Goal: Information Seeking & Learning: Learn about a topic

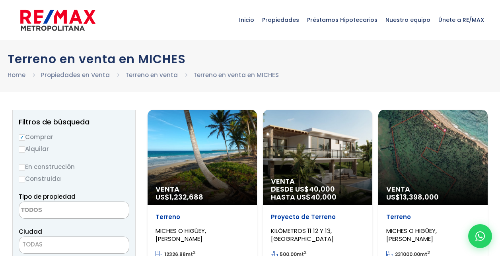
select select
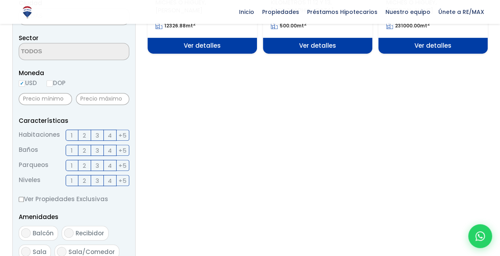
scroll to position [213, 0]
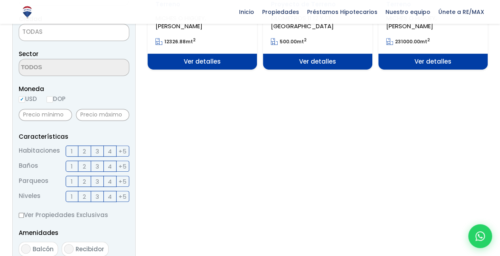
click at [311, 61] on span "Ver detalles" at bounding box center [317, 62] width 109 height 16
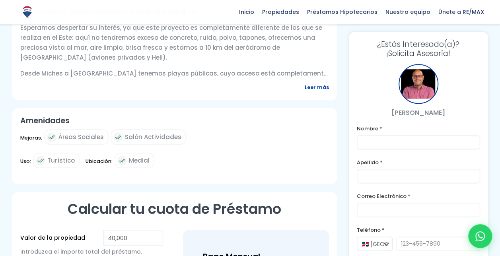
scroll to position [387, 0]
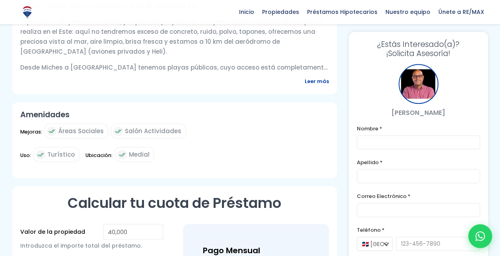
click at [317, 84] on span "Leer más" at bounding box center [317, 81] width 24 height 10
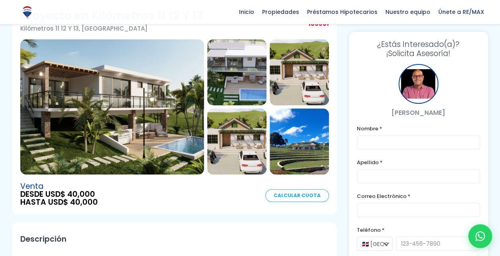
scroll to position [60, 0]
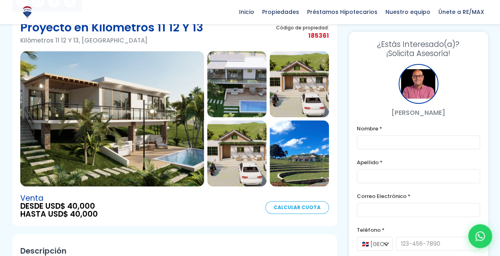
click at [162, 92] on img at bounding box center [112, 118] width 184 height 135
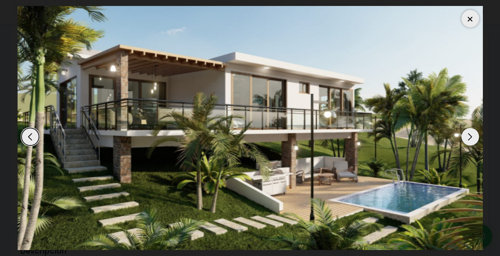
click at [473, 140] on div "Next slide" at bounding box center [471, 137] width 18 height 18
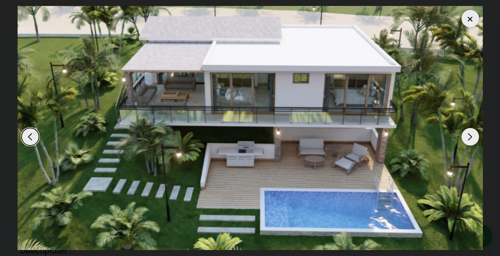
click at [473, 140] on div "Next slide" at bounding box center [471, 137] width 18 height 18
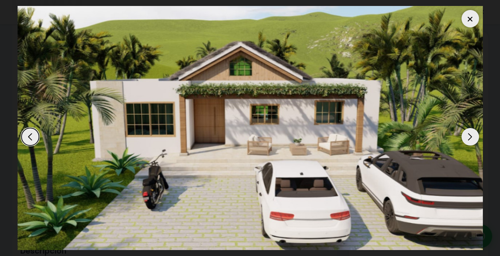
click at [473, 140] on div "Next slide" at bounding box center [471, 137] width 18 height 18
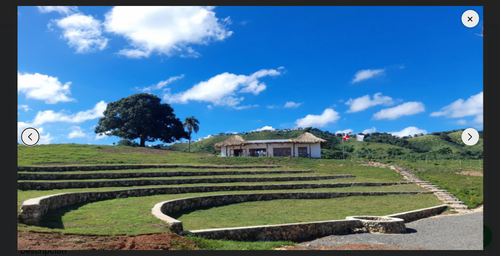
click at [473, 140] on div "Next slide" at bounding box center [471, 137] width 18 height 18
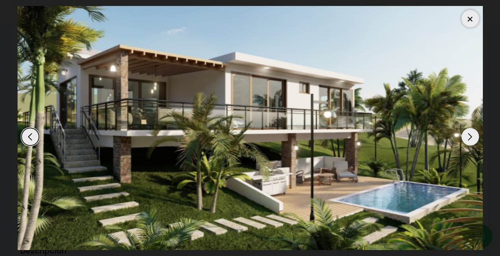
click at [473, 140] on div "Next slide" at bounding box center [471, 137] width 18 height 18
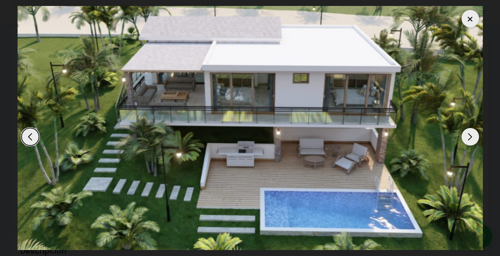
click at [473, 140] on div "Next slide" at bounding box center [471, 137] width 18 height 18
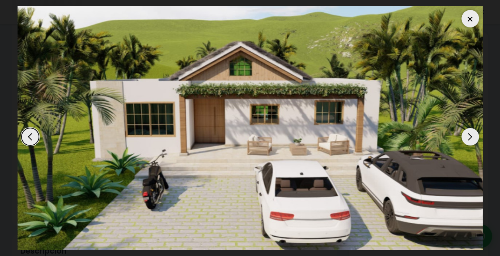
click at [473, 140] on div "Next slide" at bounding box center [471, 137] width 18 height 18
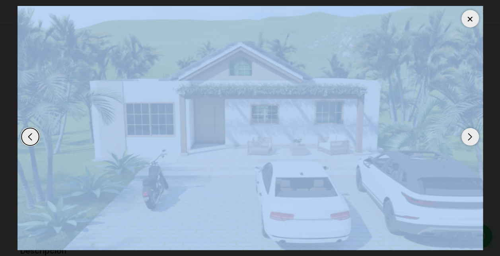
click at [473, 140] on div "Next slide" at bounding box center [471, 137] width 18 height 18
click at [475, 22] on div at bounding box center [471, 19] width 18 height 18
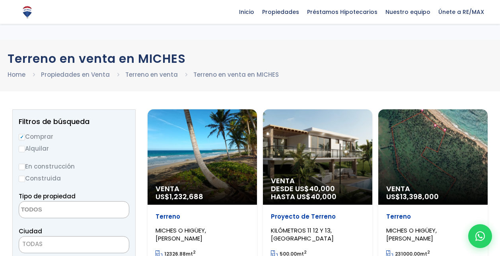
select select
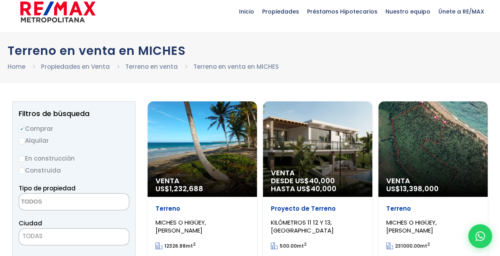
scroll to position [9, 0]
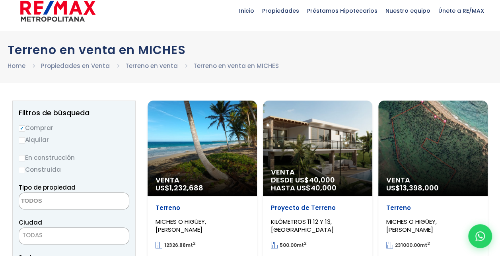
click at [19, 157] on input "En construcción" at bounding box center [22, 158] width 6 height 6
radio input "true"
click at [22, 128] on input "Comprar" at bounding box center [22, 128] width 6 height 6
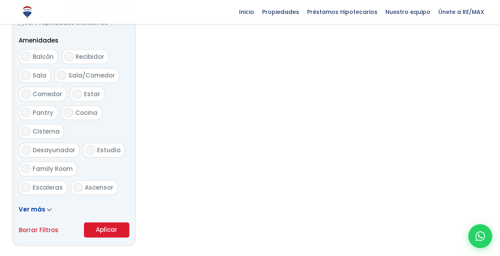
scroll to position [406, 0]
click at [50, 208] on icon at bounding box center [49, 209] width 5 height 4
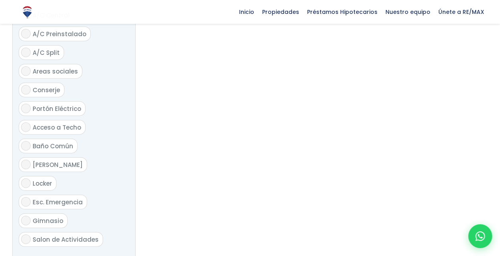
scroll to position [942, 0]
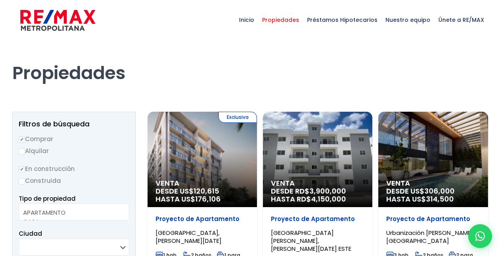
select select
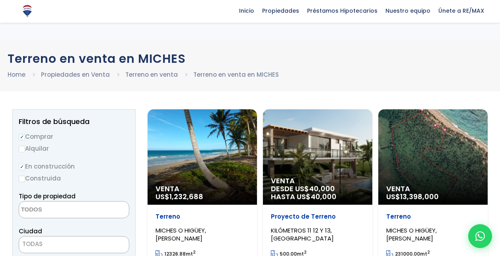
select select
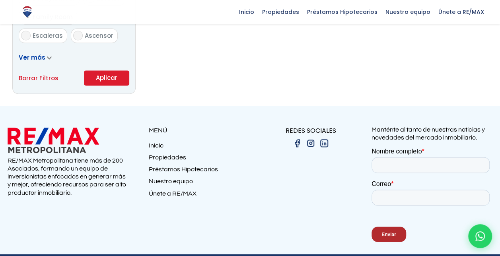
scroll to position [583, 0]
